Goal: Information Seeking & Learning: Learn about a topic

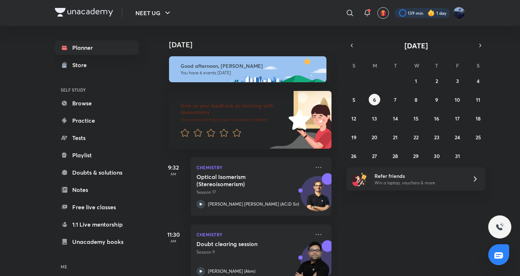
click at [409, 10] on div at bounding box center [422, 13] width 55 height 10
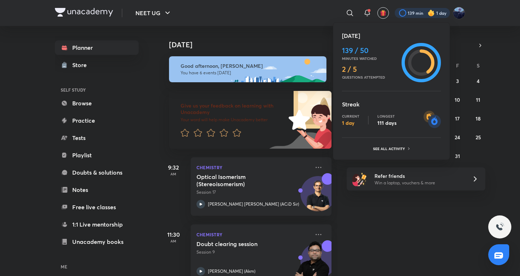
click at [258, 128] on div at bounding box center [260, 138] width 520 height 276
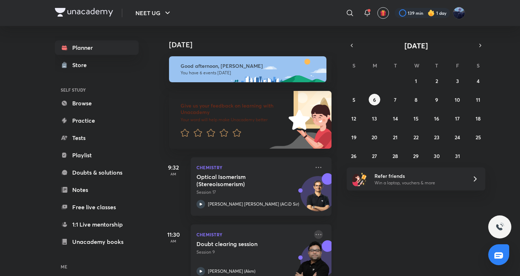
click at [314, 233] on icon at bounding box center [318, 234] width 9 height 9
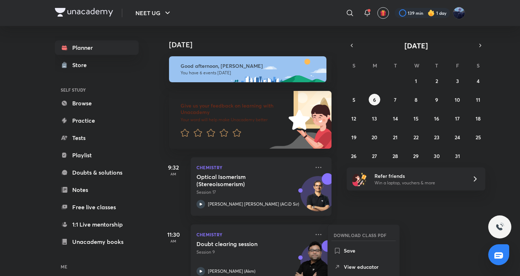
click at [375, 176] on h6 "Refer friends" at bounding box center [419, 176] width 89 height 8
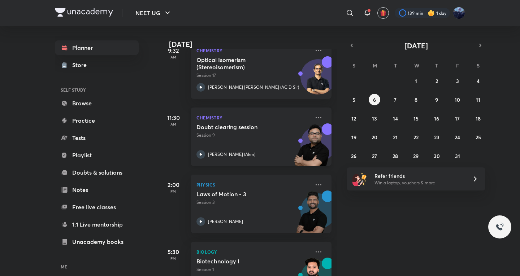
scroll to position [120, 0]
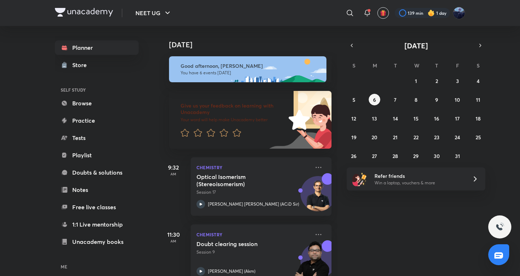
scroll to position [120, 0]
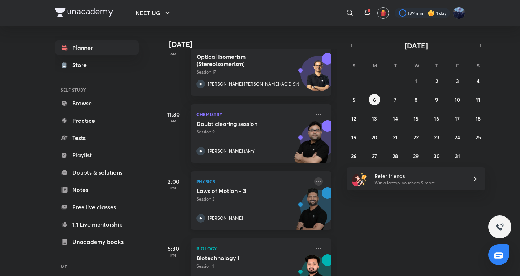
click at [314, 181] on icon at bounding box center [318, 181] width 9 height 9
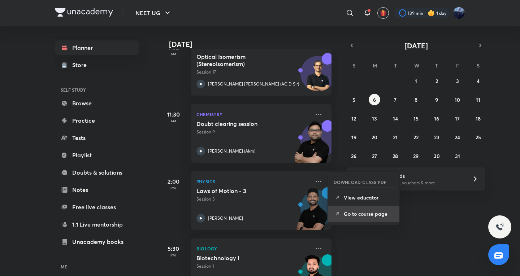
click at [350, 218] on li "Go to course page" at bounding box center [364, 214] width 72 height 16
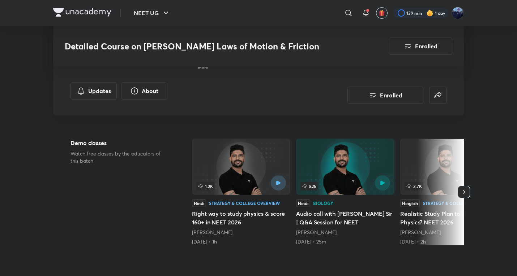
scroll to position [361, 0]
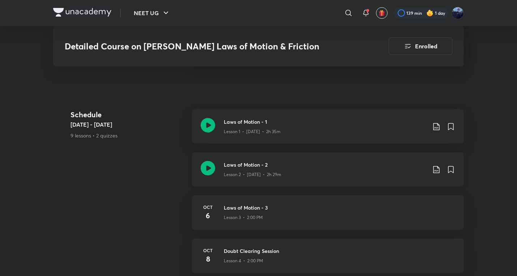
click at [249, 164] on div "Laws of Motion - 2 Lesson 2 • [DATE] • 2h 29m" at bounding box center [328, 169] width 272 height 34
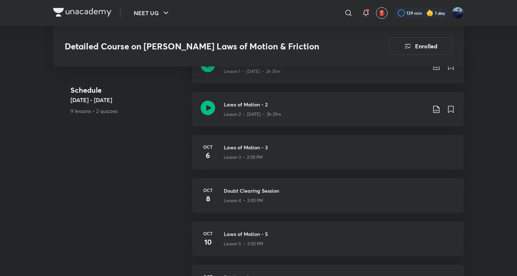
scroll to position [481, 0]
